Goal: Information Seeking & Learning: Check status

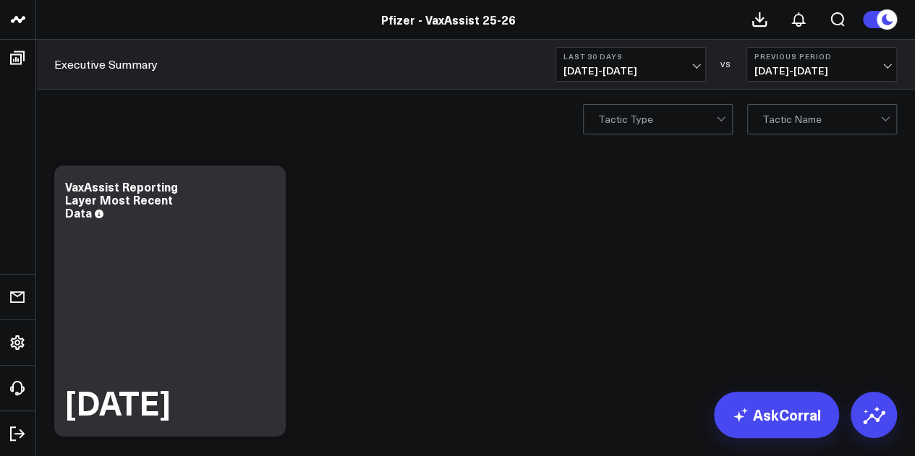
scroll to position [20, 0]
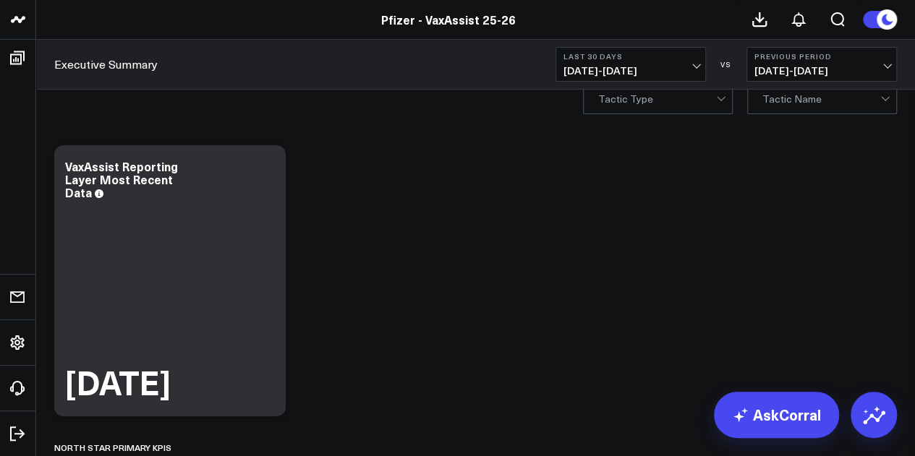
click at [665, 66] on span "07/30/25 - 08/28/25" at bounding box center [631, 71] width 135 height 12
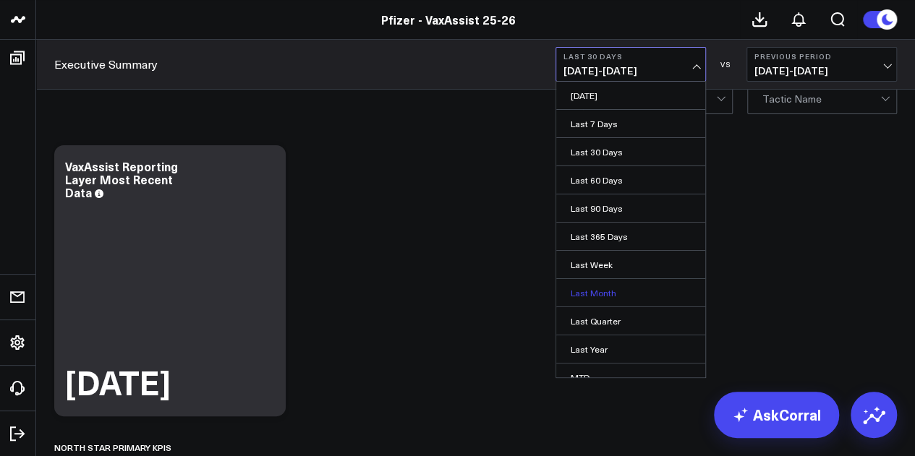
scroll to position [94, 0]
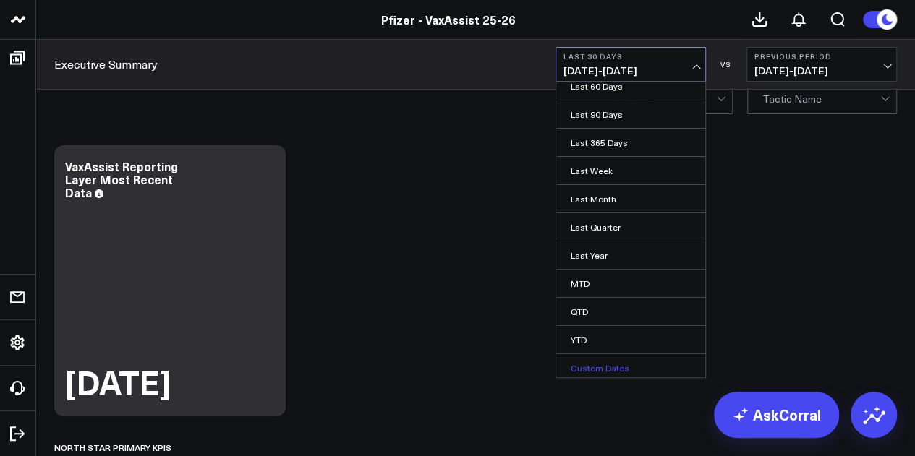
click at [604, 365] on link "Custom Dates" at bounding box center [630, 367] width 149 height 27
select select "7"
select select "2025"
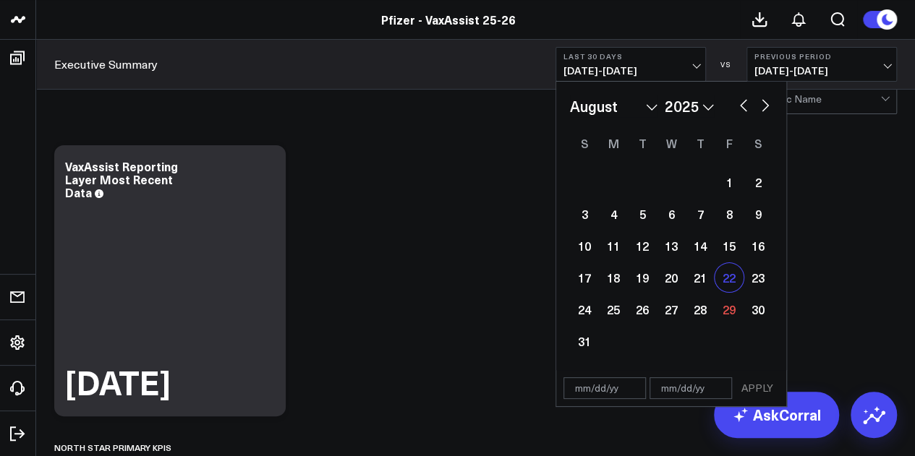
click at [729, 286] on div "22" at bounding box center [729, 277] width 29 height 29
type input "08/22/25"
select select "7"
select select "2025"
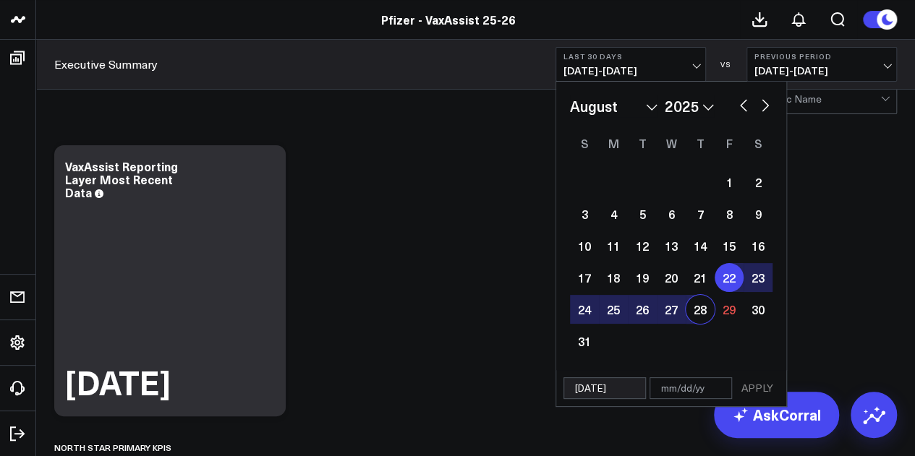
click at [705, 313] on div "28" at bounding box center [700, 309] width 29 height 29
type input "[DATE]"
select select "7"
select select "2025"
click at [770, 391] on button "APPLY" at bounding box center [757, 389] width 43 height 22
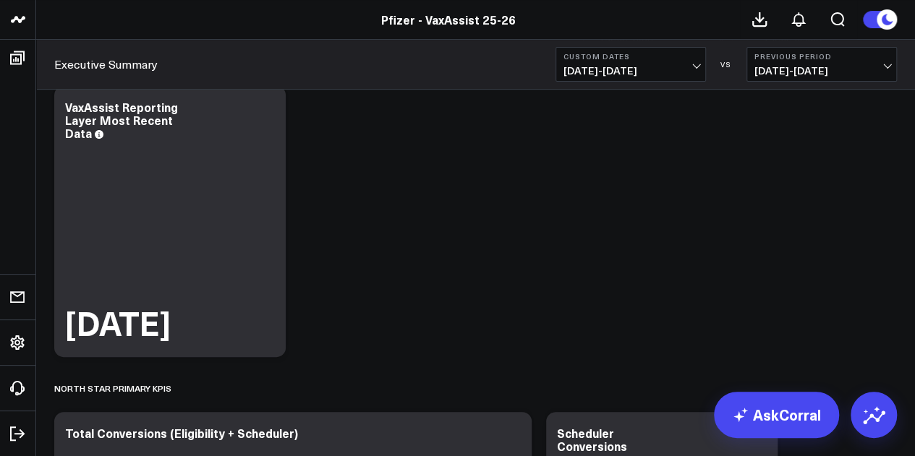
scroll to position [82, 0]
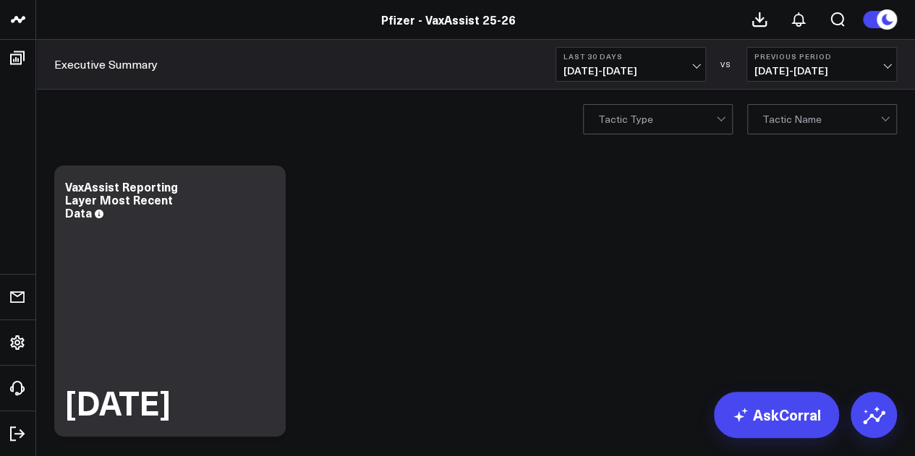
click at [687, 69] on span "07/30/25 - 08/28/25" at bounding box center [631, 71] width 135 height 12
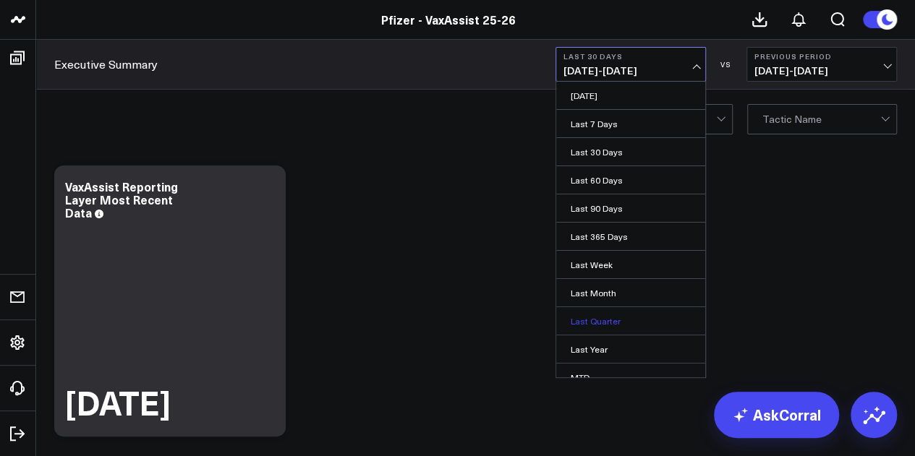
scroll to position [94, 0]
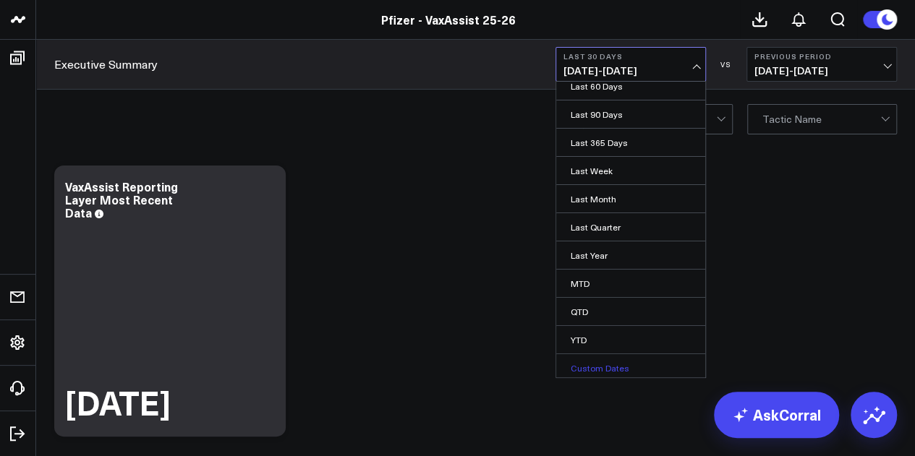
click at [598, 358] on link "Custom Dates" at bounding box center [630, 367] width 149 height 27
select select "7"
select select "2025"
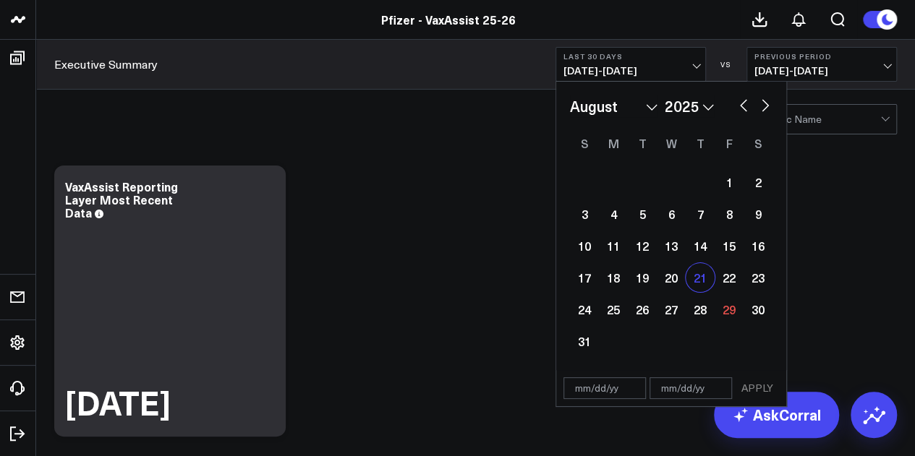
click at [703, 283] on div "21" at bounding box center [700, 277] width 29 height 29
type input "[DATE]"
select select "7"
select select "2025"
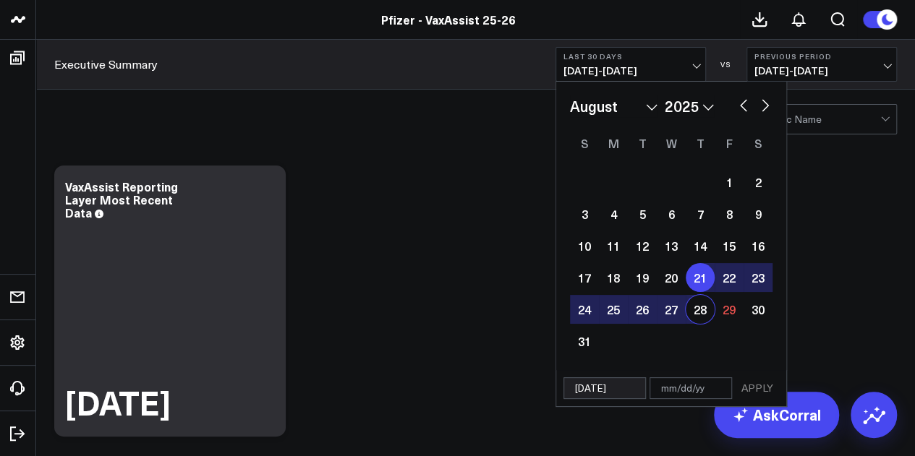
click at [699, 305] on div "28" at bounding box center [700, 309] width 29 height 29
type input "[DATE]"
select select "7"
select select "2025"
click at [754, 386] on button "APPLY" at bounding box center [757, 389] width 43 height 22
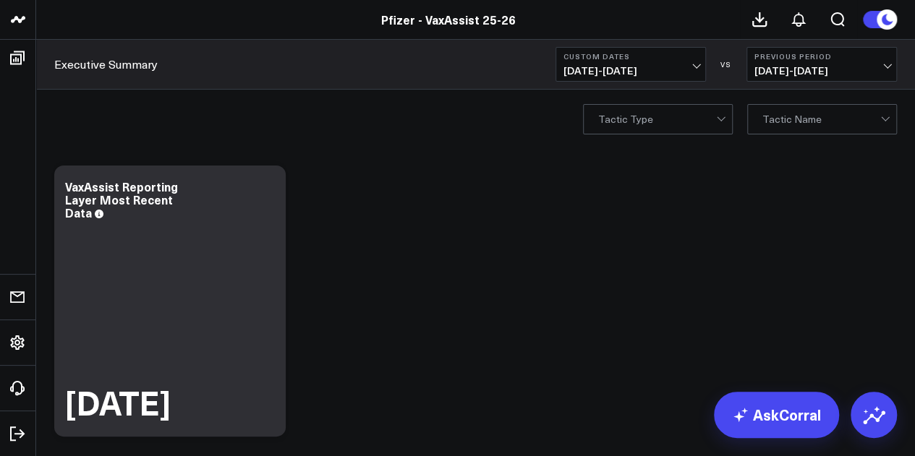
click at [705, 64] on button "Custom Dates 08/21/25 - 08/28/25" at bounding box center [631, 64] width 150 height 35
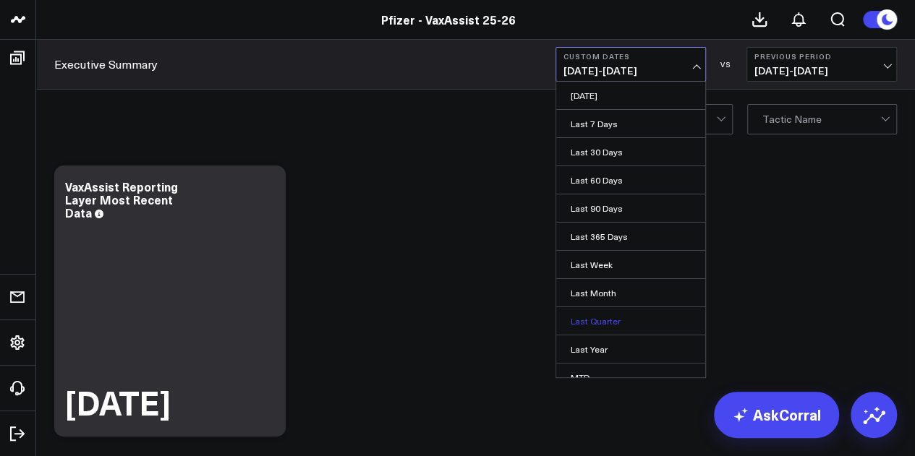
scroll to position [94, 0]
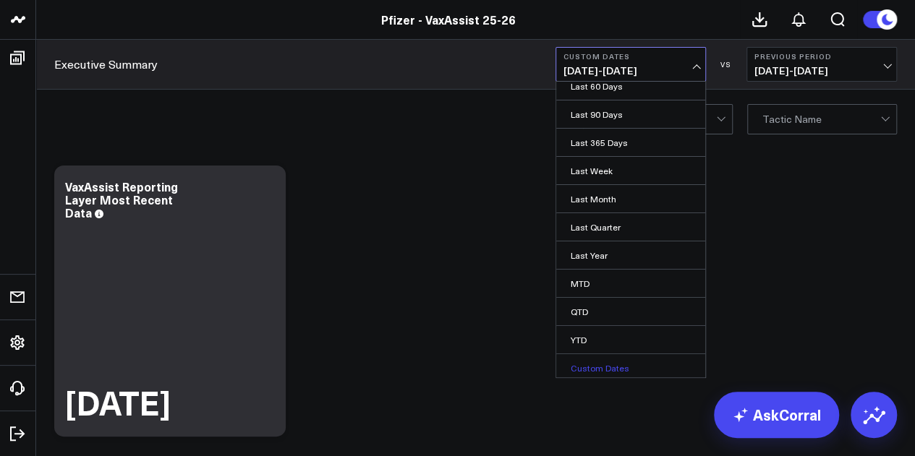
click at [613, 370] on link "Custom Dates" at bounding box center [630, 367] width 149 height 27
select select "7"
select select "2025"
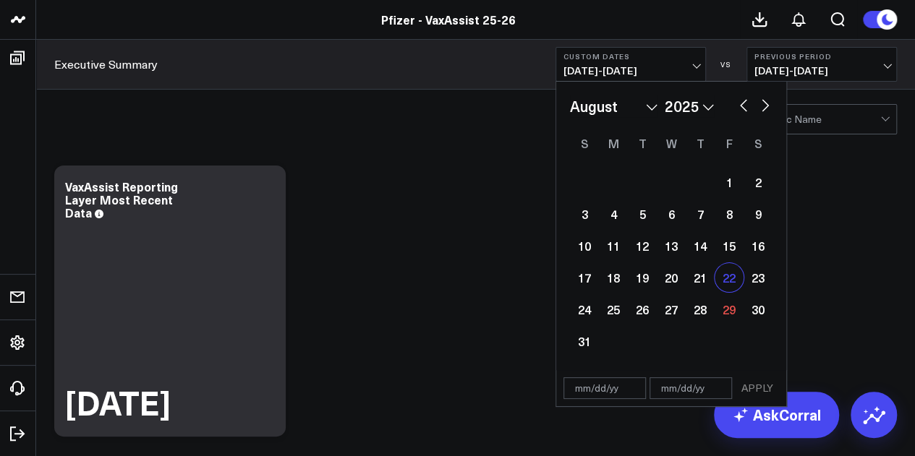
click at [724, 276] on div "22" at bounding box center [729, 277] width 29 height 29
type input "[DATE]"
select select "7"
select select "2025"
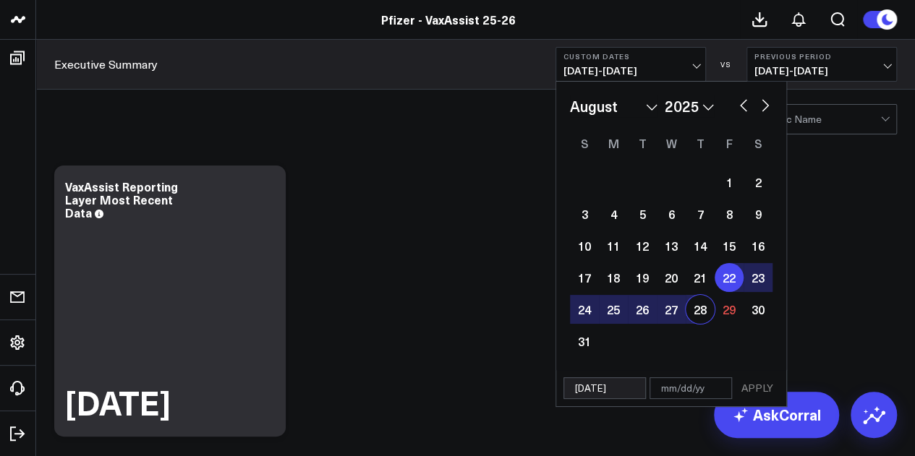
click at [702, 306] on div "28" at bounding box center [700, 309] width 29 height 29
type input "[DATE]"
select select "7"
select select "2025"
click at [762, 393] on button "APPLY" at bounding box center [757, 389] width 43 height 22
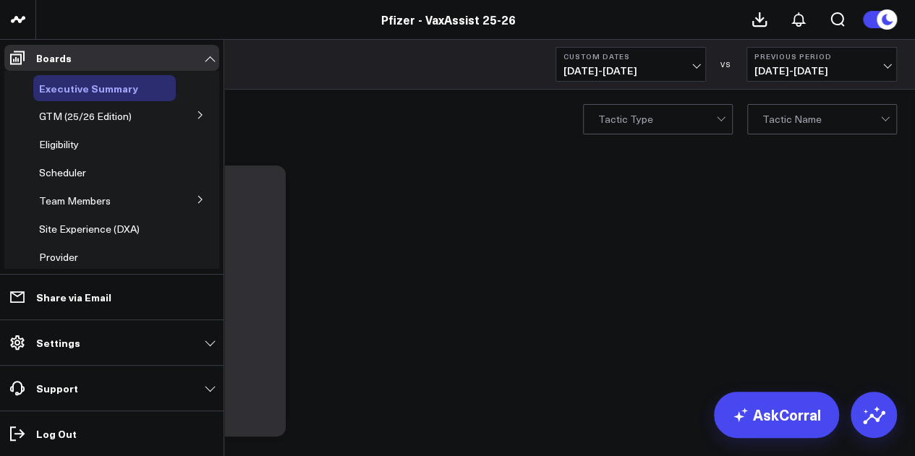
click at [90, 89] on span "Executive Summary" at bounding box center [88, 88] width 99 height 14
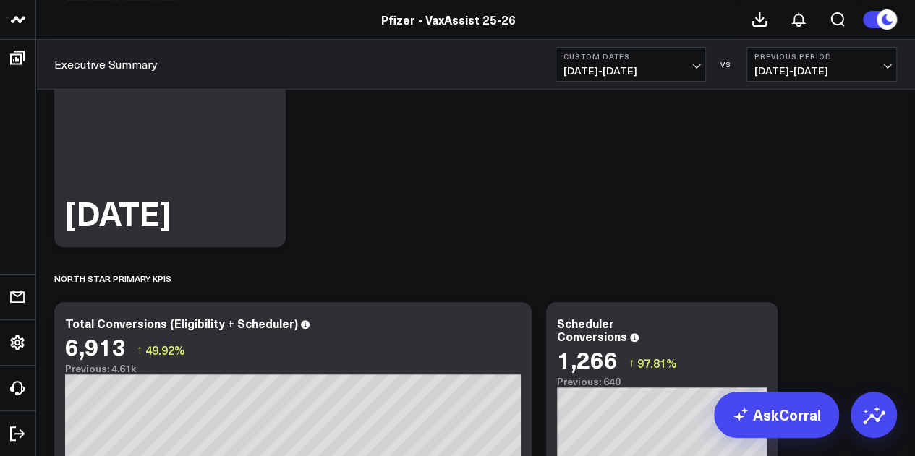
scroll to position [179, 0]
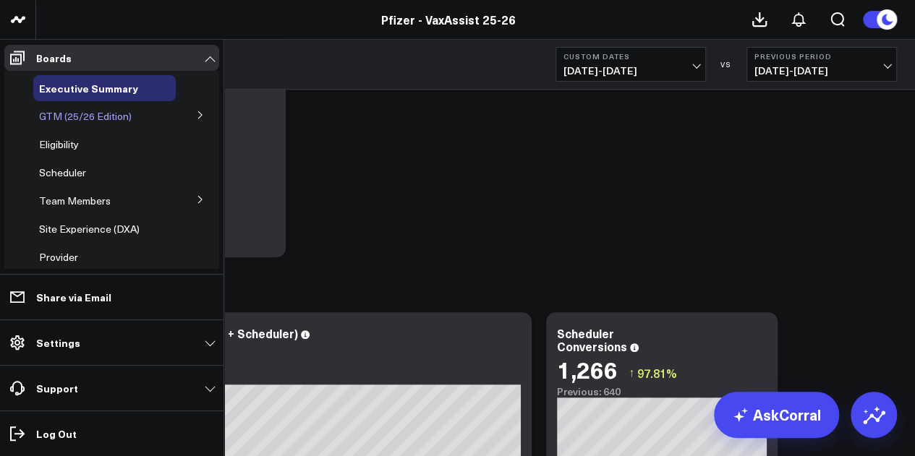
click at [111, 119] on span "GTM (25/26 Edition)" at bounding box center [85, 116] width 93 height 14
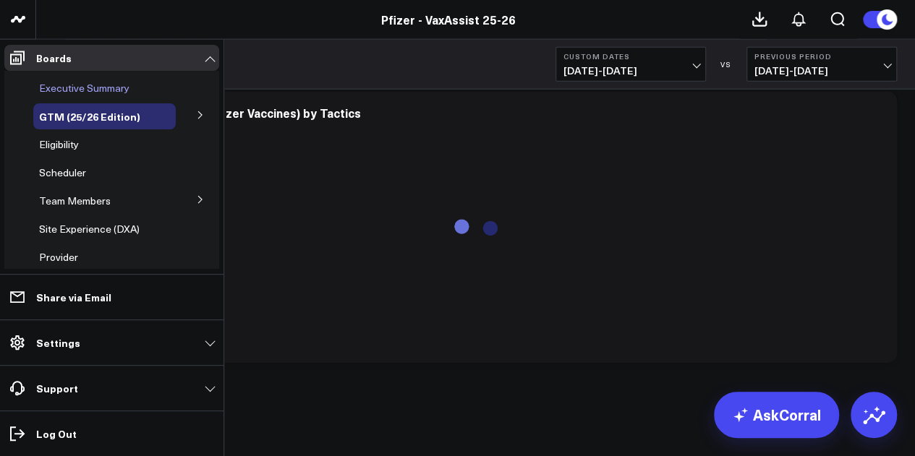
click at [119, 85] on span "Executive Summary" at bounding box center [84, 88] width 90 height 14
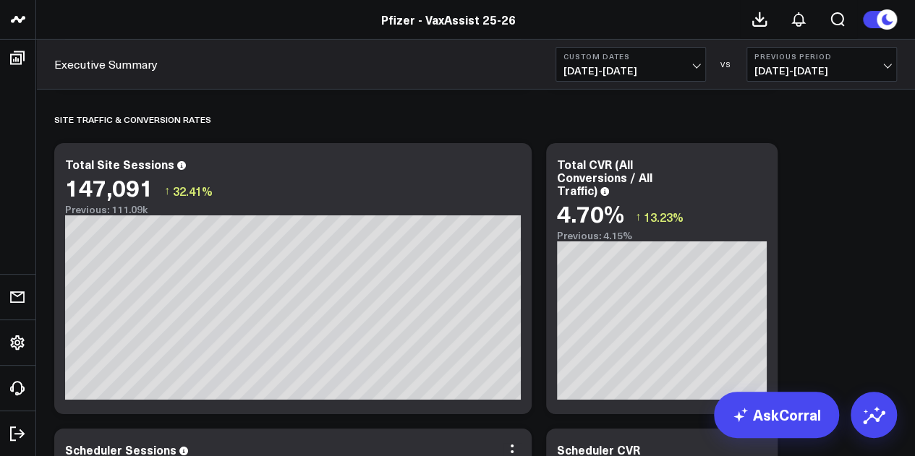
scroll to position [2433, 0]
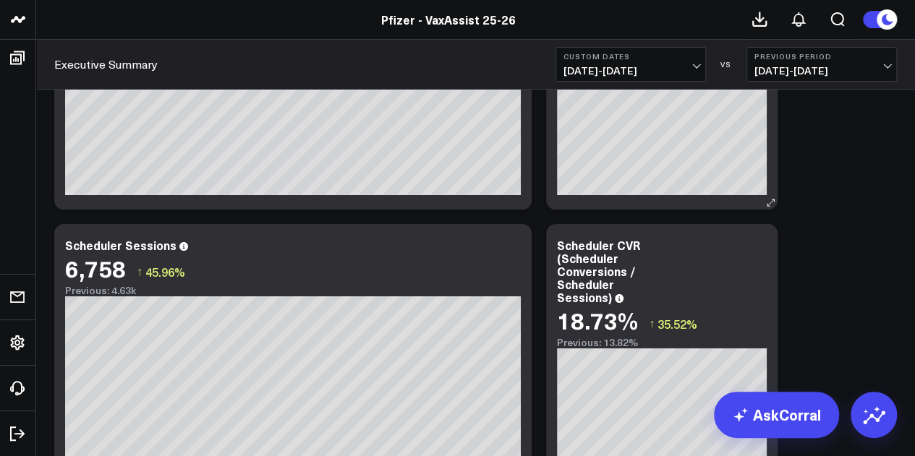
scroll to position [2562, 0]
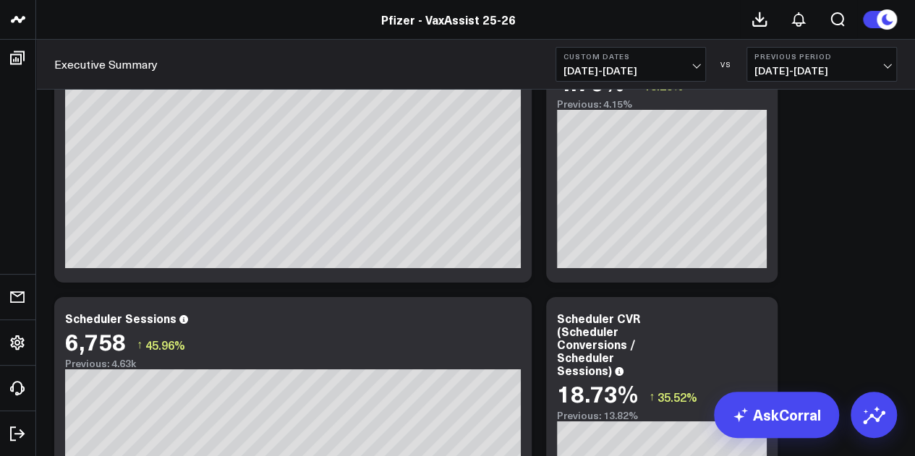
click at [875, 187] on div "Copy link to widget Ask support Comment Export PNG VaxAssist Reporting Layer Mo…" at bounding box center [475, 392] width 857 height 5591
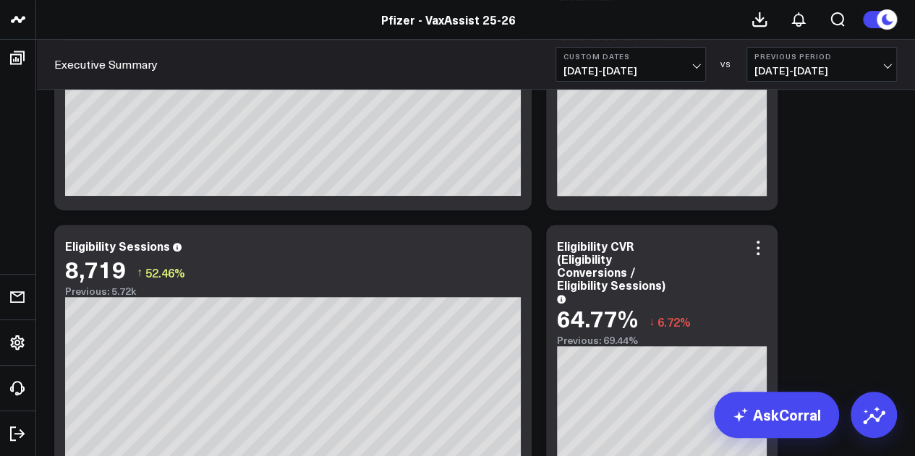
scroll to position [2904, 0]
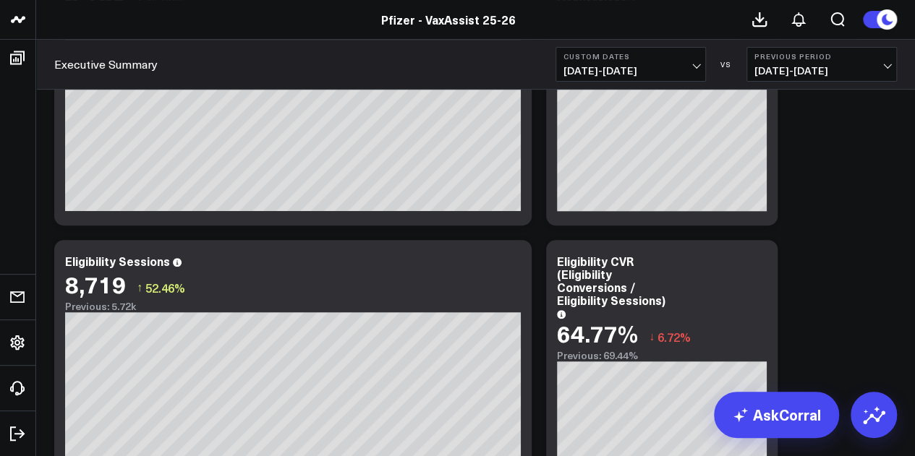
click at [880, 225] on div "Copy link to widget Ask support Comment Export PNG VaxAssist Reporting Layer Mo…" at bounding box center [475, 49] width 857 height 5591
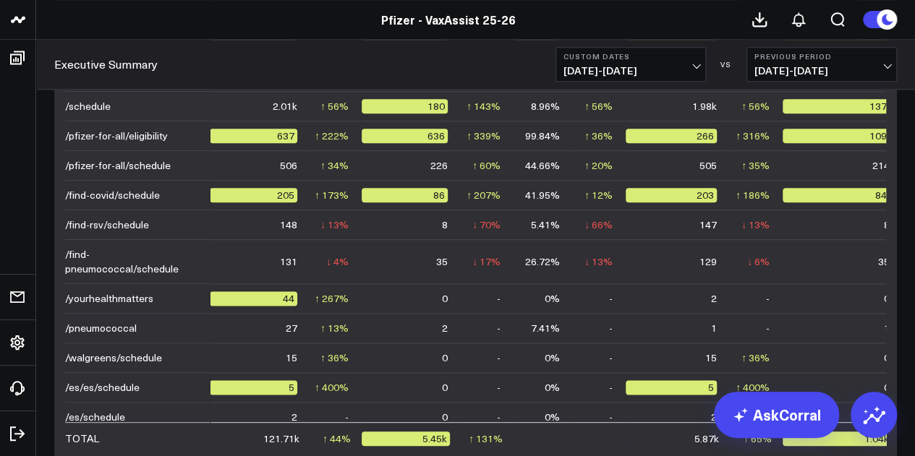
scroll to position [3613, 0]
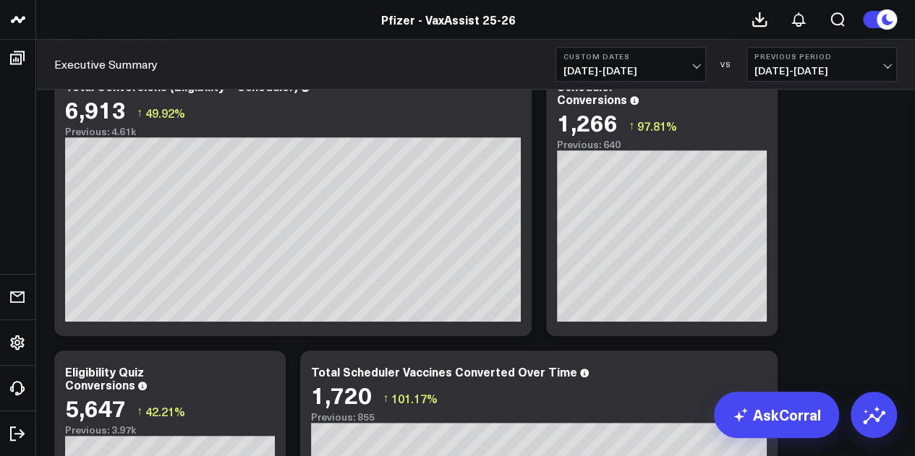
scroll to position [428, 0]
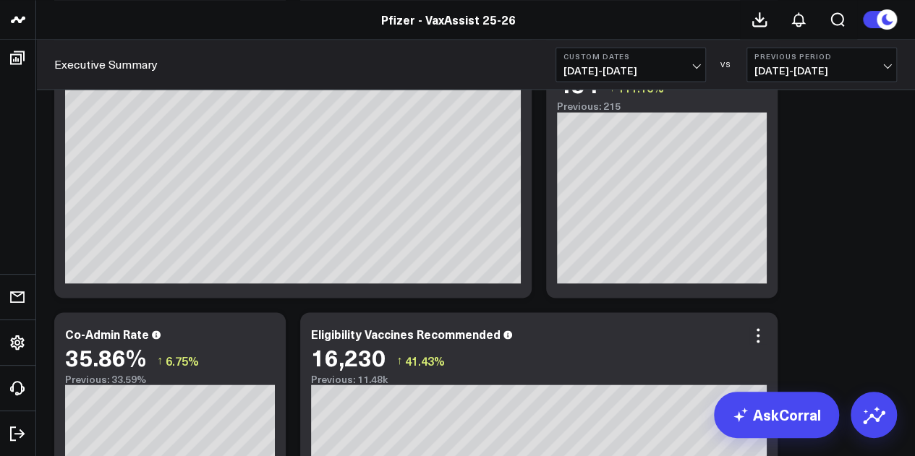
scroll to position [1087, 0]
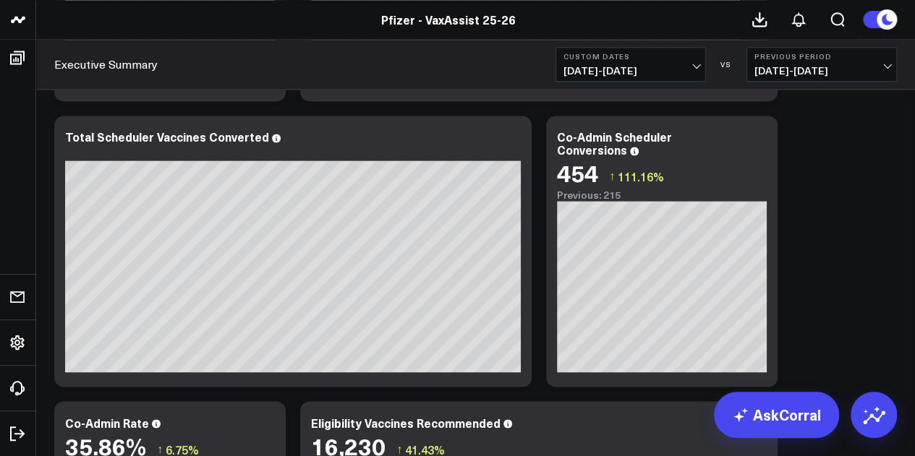
scroll to position [949, 0]
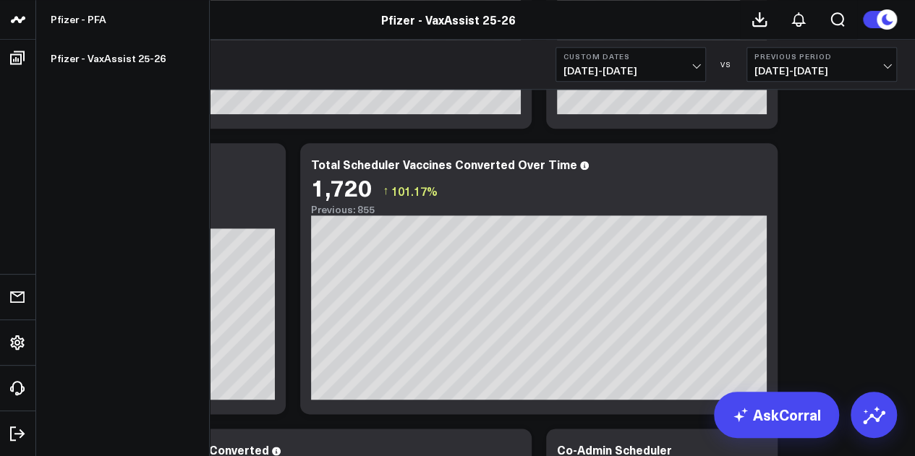
scroll to position [111, 0]
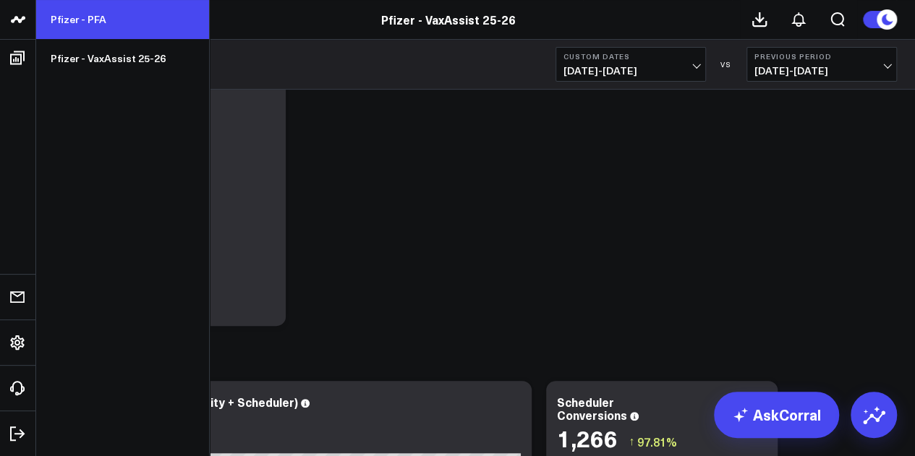
click at [88, 33] on link "Pfizer - PFA" at bounding box center [122, 19] width 173 height 39
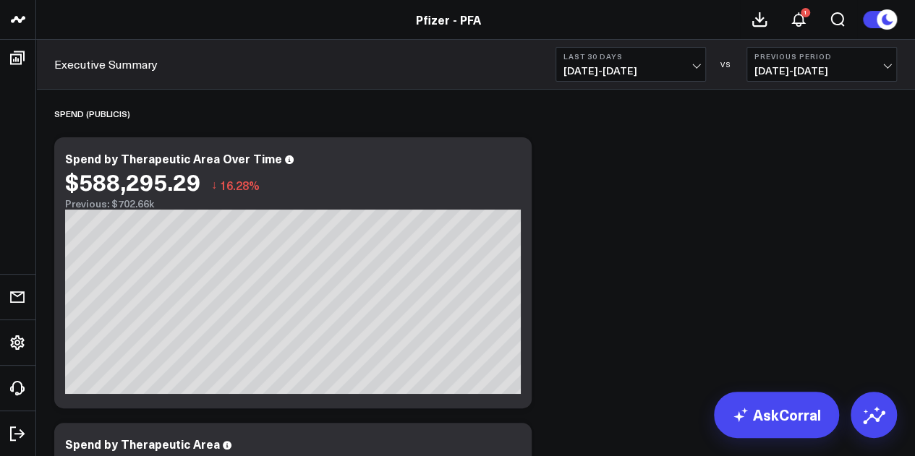
click at [666, 73] on span "07/30/25 - 08/28/25" at bounding box center [631, 71] width 135 height 12
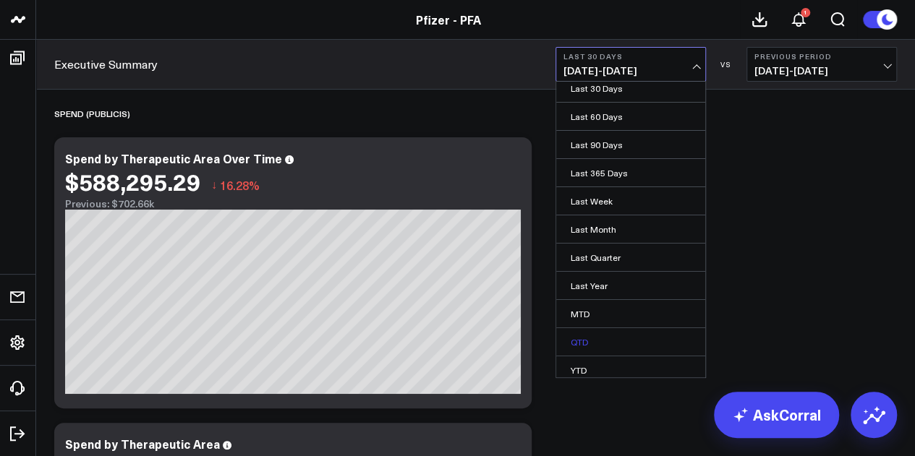
scroll to position [94, 0]
click at [587, 359] on link "Custom Dates" at bounding box center [630, 367] width 149 height 27
select select "7"
select select "2025"
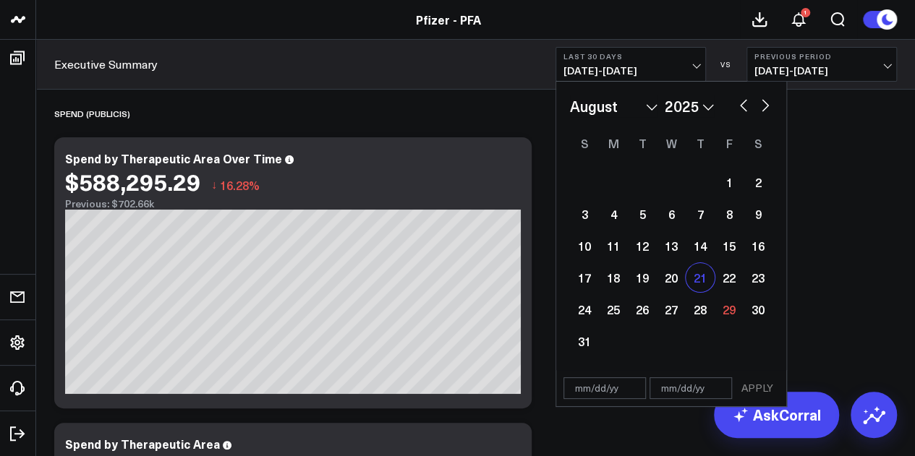
click at [699, 273] on div "21" at bounding box center [700, 277] width 29 height 29
type input "[DATE]"
select select "7"
select select "2025"
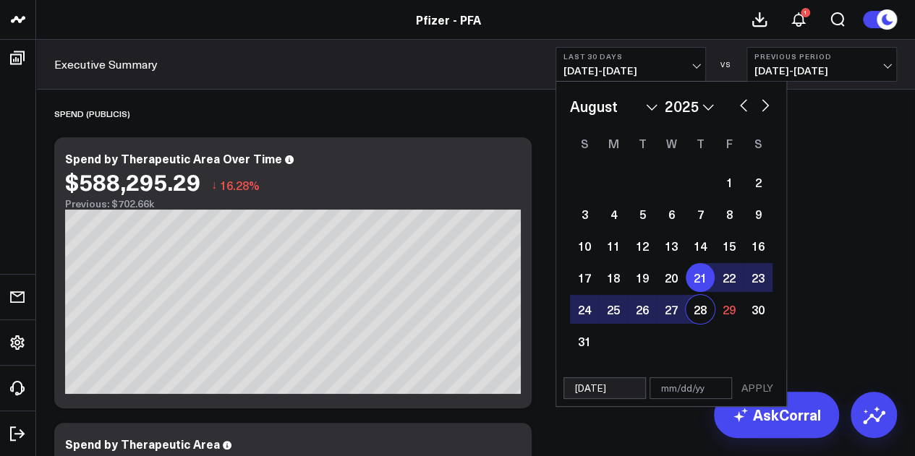
click at [705, 310] on div "28" at bounding box center [700, 309] width 29 height 29
type input "[DATE]"
select select "7"
select select "2025"
click at [720, 276] on div "22" at bounding box center [729, 277] width 29 height 29
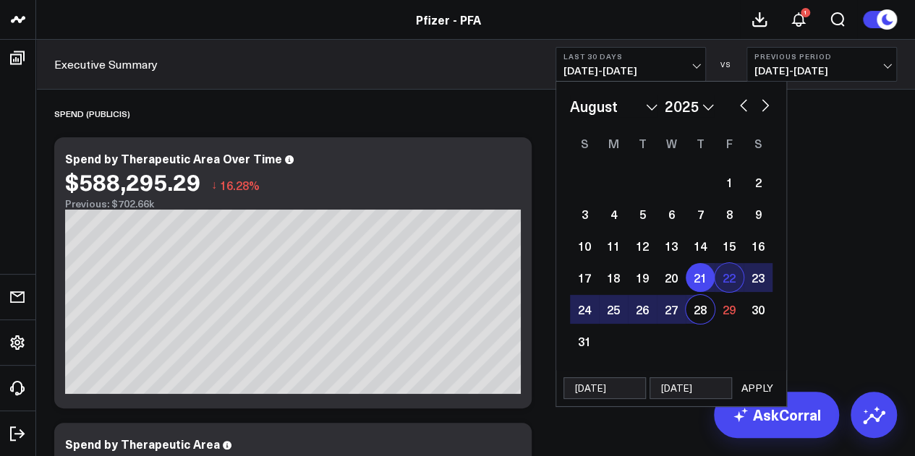
type input "[DATE]"
select select "7"
select select "2025"
click at [703, 315] on div "28" at bounding box center [700, 309] width 29 height 29
type input "[DATE]"
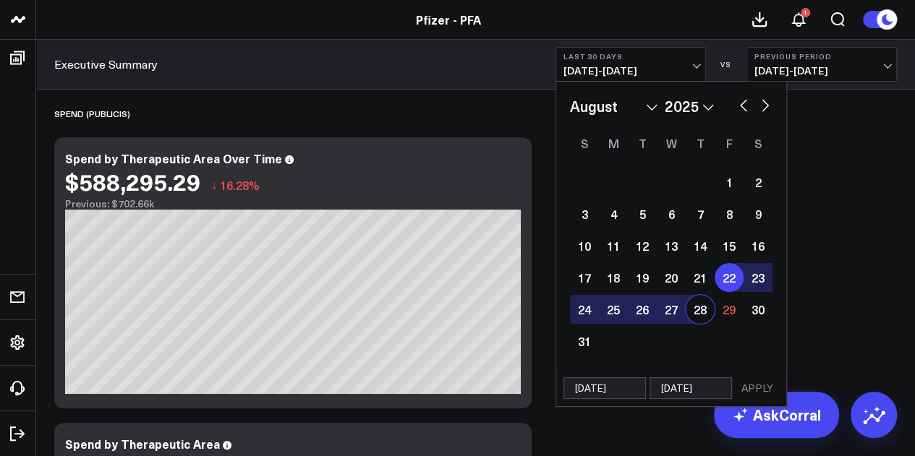
select select "7"
select select "2025"
click at [755, 385] on button "APPLY" at bounding box center [757, 389] width 43 height 22
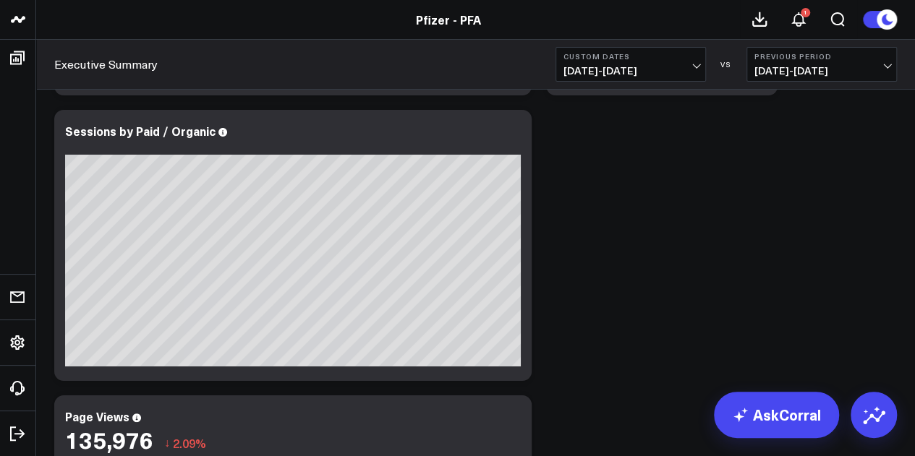
scroll to position [2615, 0]
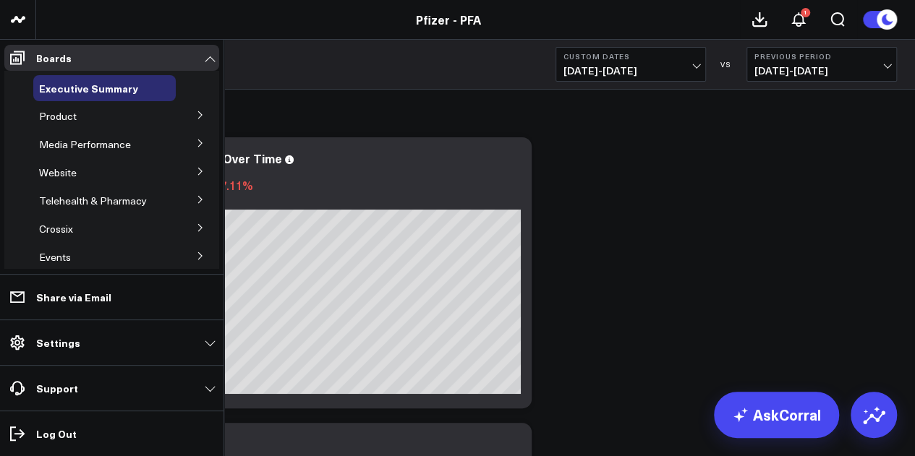
click at [188, 115] on button at bounding box center [201, 114] width 38 height 22
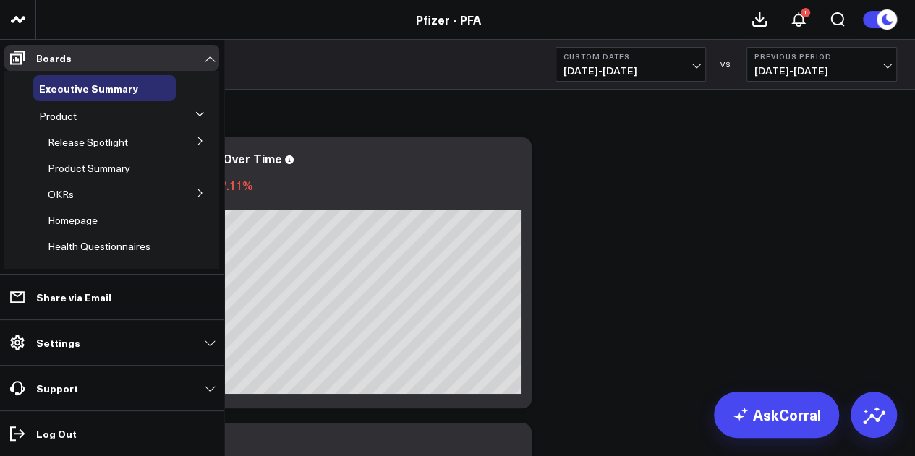
click at [196, 145] on icon at bounding box center [200, 141] width 9 height 9
click at [95, 218] on span "5.1 Vaccines" at bounding box center [85, 220] width 58 height 14
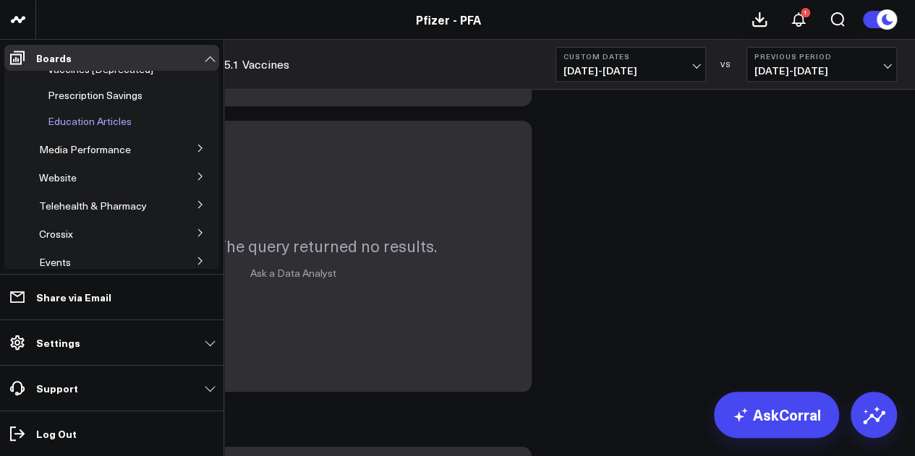
scroll to position [372, 0]
click at [195, 136] on button at bounding box center [201, 147] width 38 height 22
click at [93, 168] on span "Media HVAs" at bounding box center [76, 175] width 56 height 14
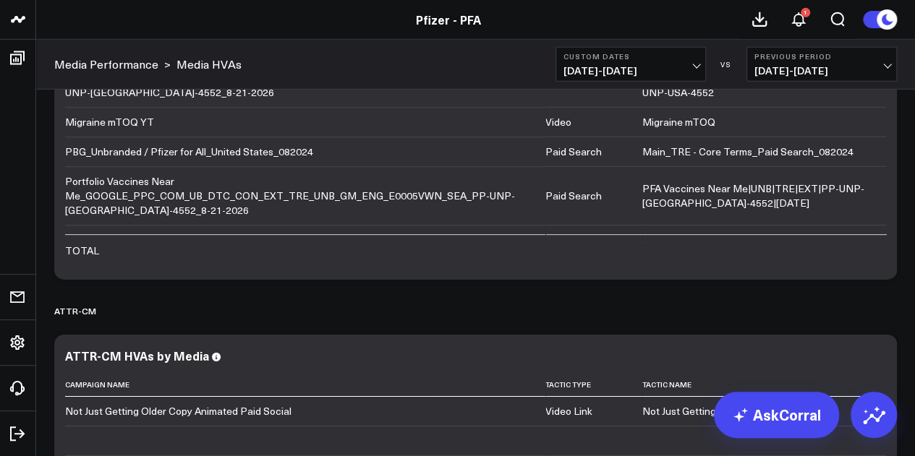
scroll to position [404, 0]
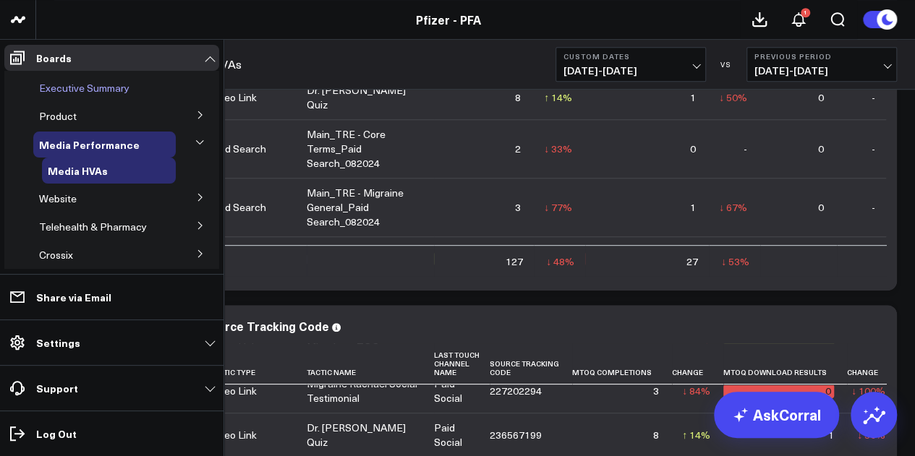
click at [95, 92] on span "Executive Summary" at bounding box center [84, 88] width 90 height 14
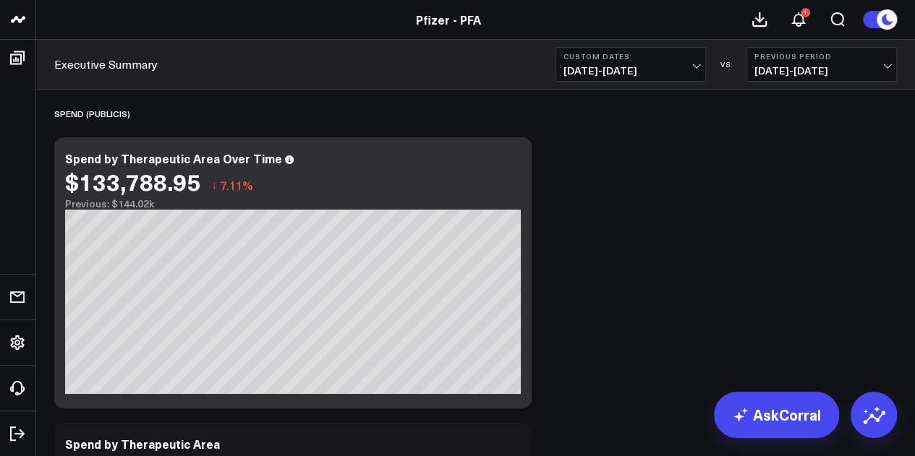
scroll to position [1, 0]
